Goal: Information Seeking & Learning: Check status

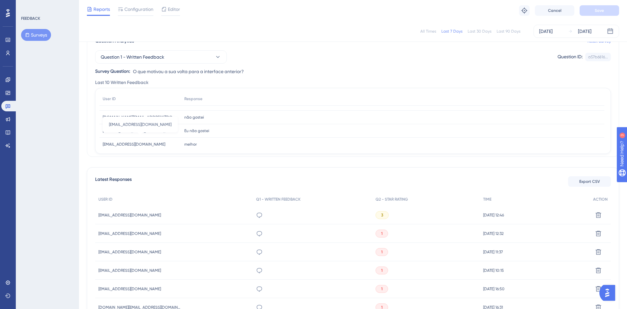
scroll to position [33, 0]
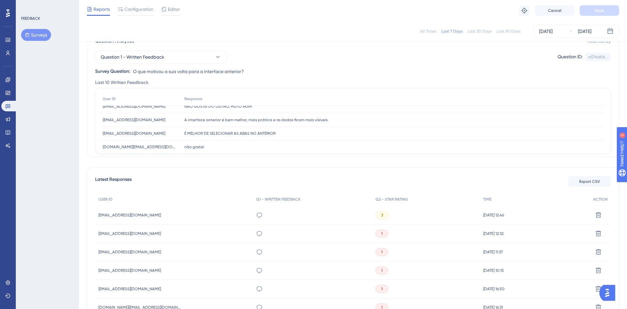
click at [44, 38] on button "Surveys" at bounding box center [36, 35] width 30 height 12
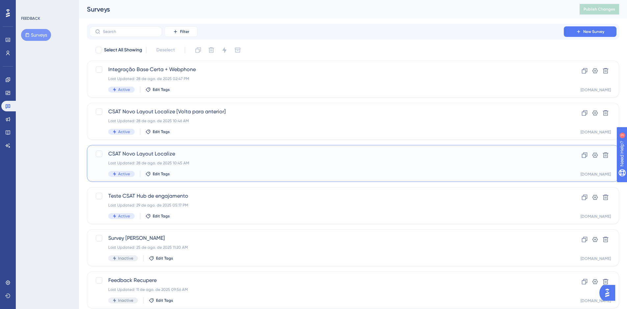
click at [190, 157] on span "CSAT Novo Layout Localize" at bounding box center [326, 154] width 437 height 8
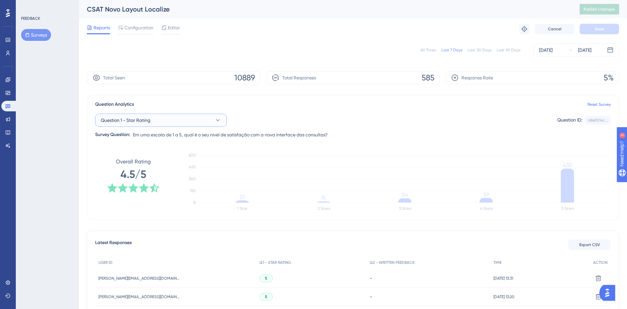
click at [184, 123] on button "Question 1 - Star Rating" at bounding box center [161, 119] width 132 height 13
click at [155, 172] on span "Question 2 - Written Feedback" at bounding box center [137, 173] width 64 height 8
